Goal: Information Seeking & Learning: Learn about a topic

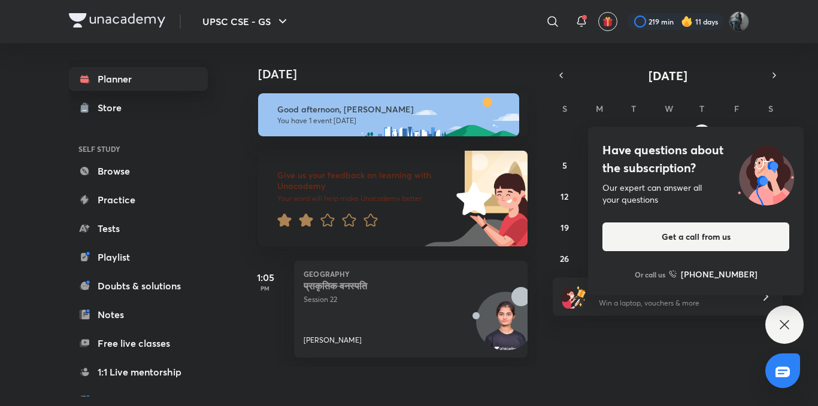
click at [113, 74] on link "Planner" at bounding box center [138, 79] width 139 height 24
click at [771, 321] on div "Have questions about the subscription? Our expert can answer all your questions…" at bounding box center [784, 325] width 38 height 38
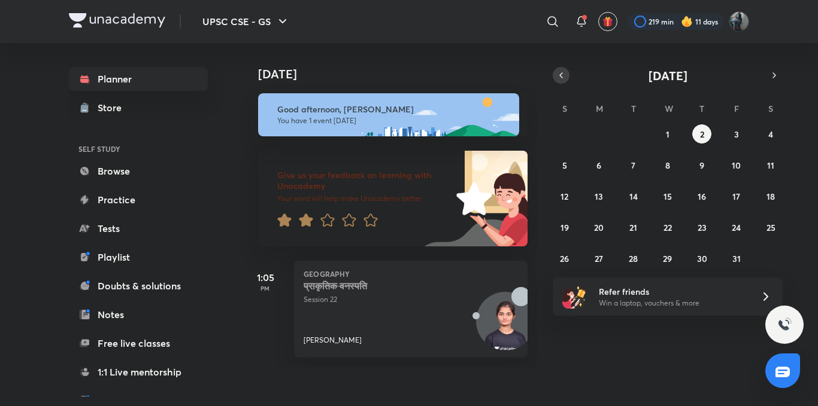
click at [560, 73] on icon "button" at bounding box center [561, 75] width 10 height 11
click at [773, 224] on abbr "27" at bounding box center [770, 227] width 8 height 11
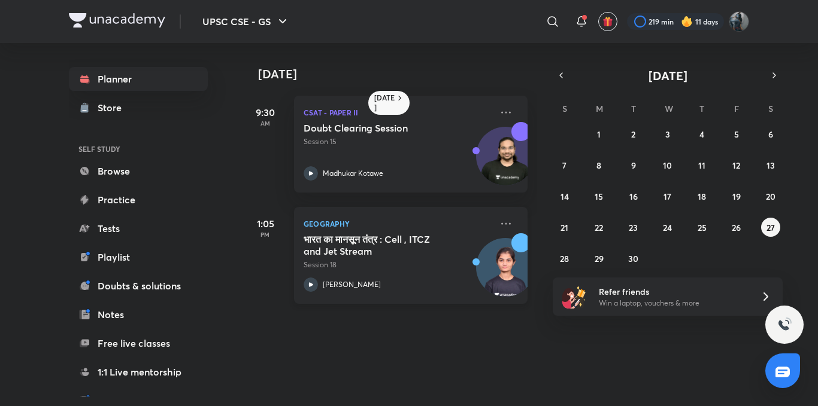
click at [309, 286] on icon at bounding box center [311, 285] width 4 height 4
